Goal: Transaction & Acquisition: Purchase product/service

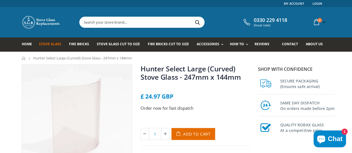
click at [49, 46] on span "Stove Glass" at bounding box center [50, 44] width 22 height 5
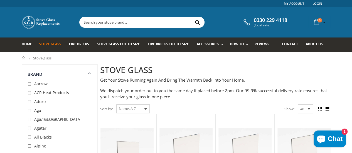
click at [131, 20] on input "text" at bounding box center [173, 22] width 187 height 11
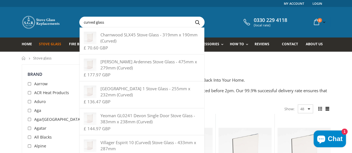
type input "curved glass"
click at [191, 17] on button "Search" at bounding box center [197, 22] width 13 height 11
